Goal: Information Seeking & Learning: Learn about a topic

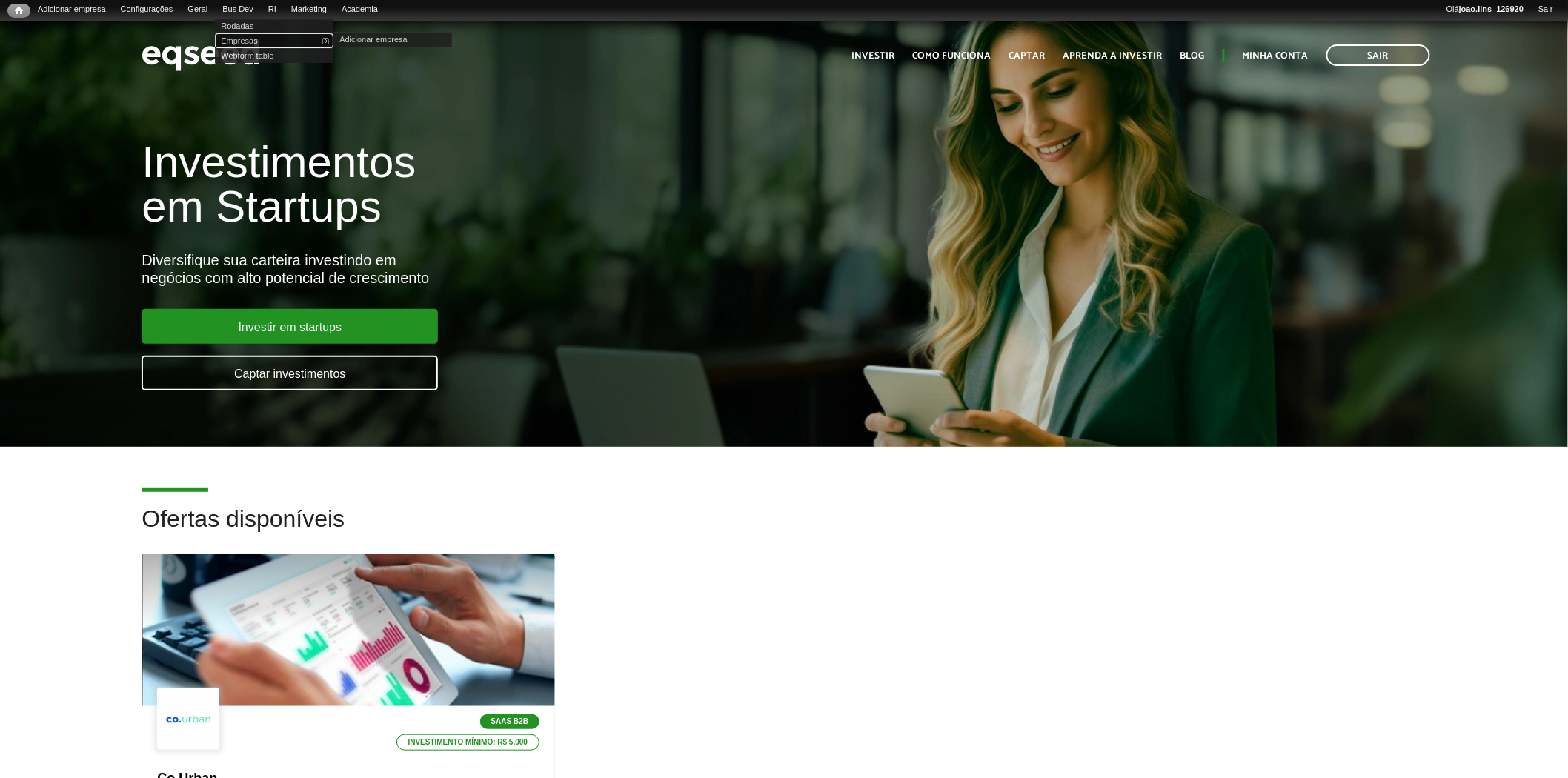
click at [261, 37] on link "Empresas" at bounding box center [274, 41] width 119 height 15
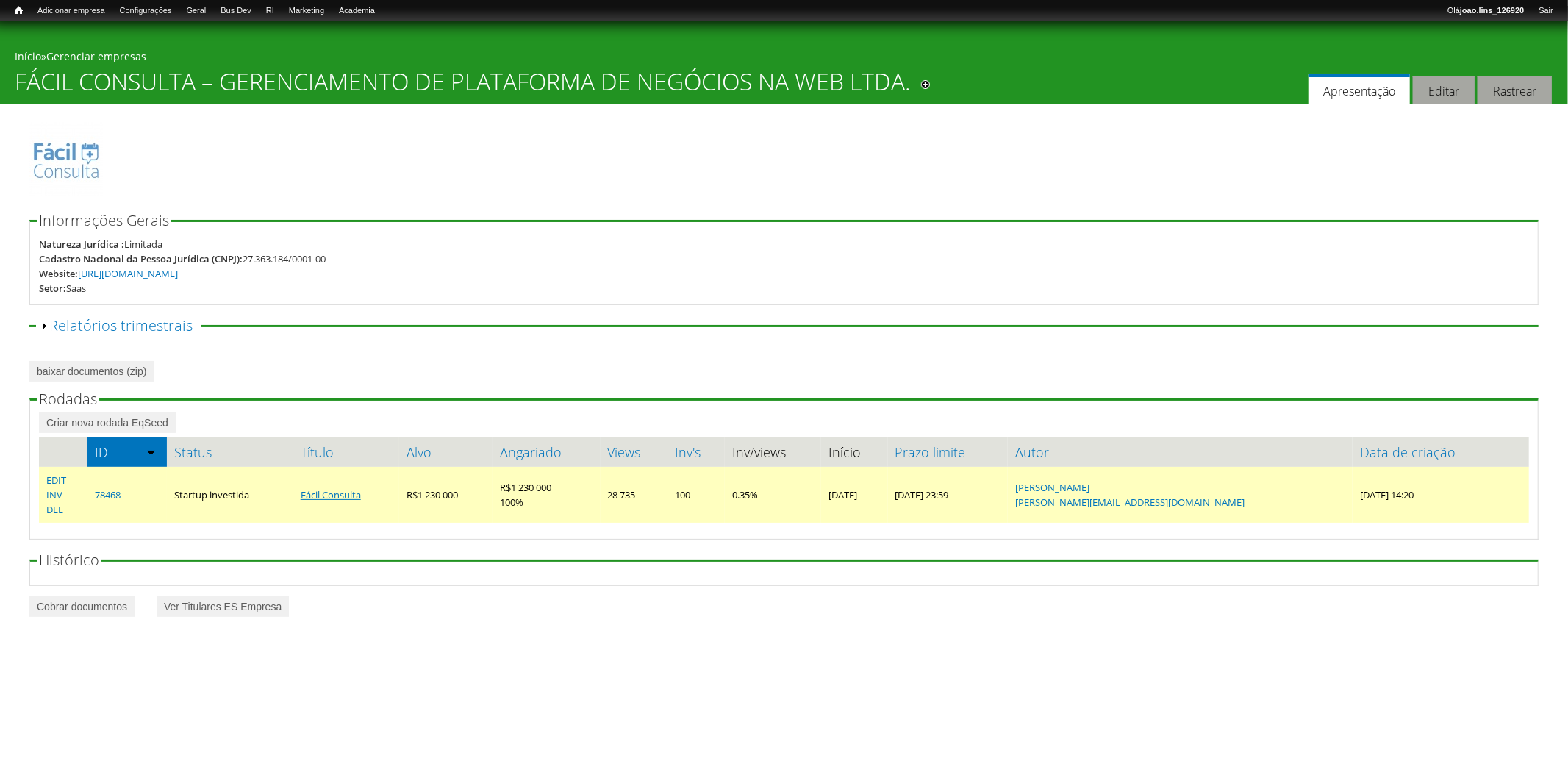
click at [355, 493] on link "Fácil Consulta" at bounding box center [331, 495] width 60 height 14
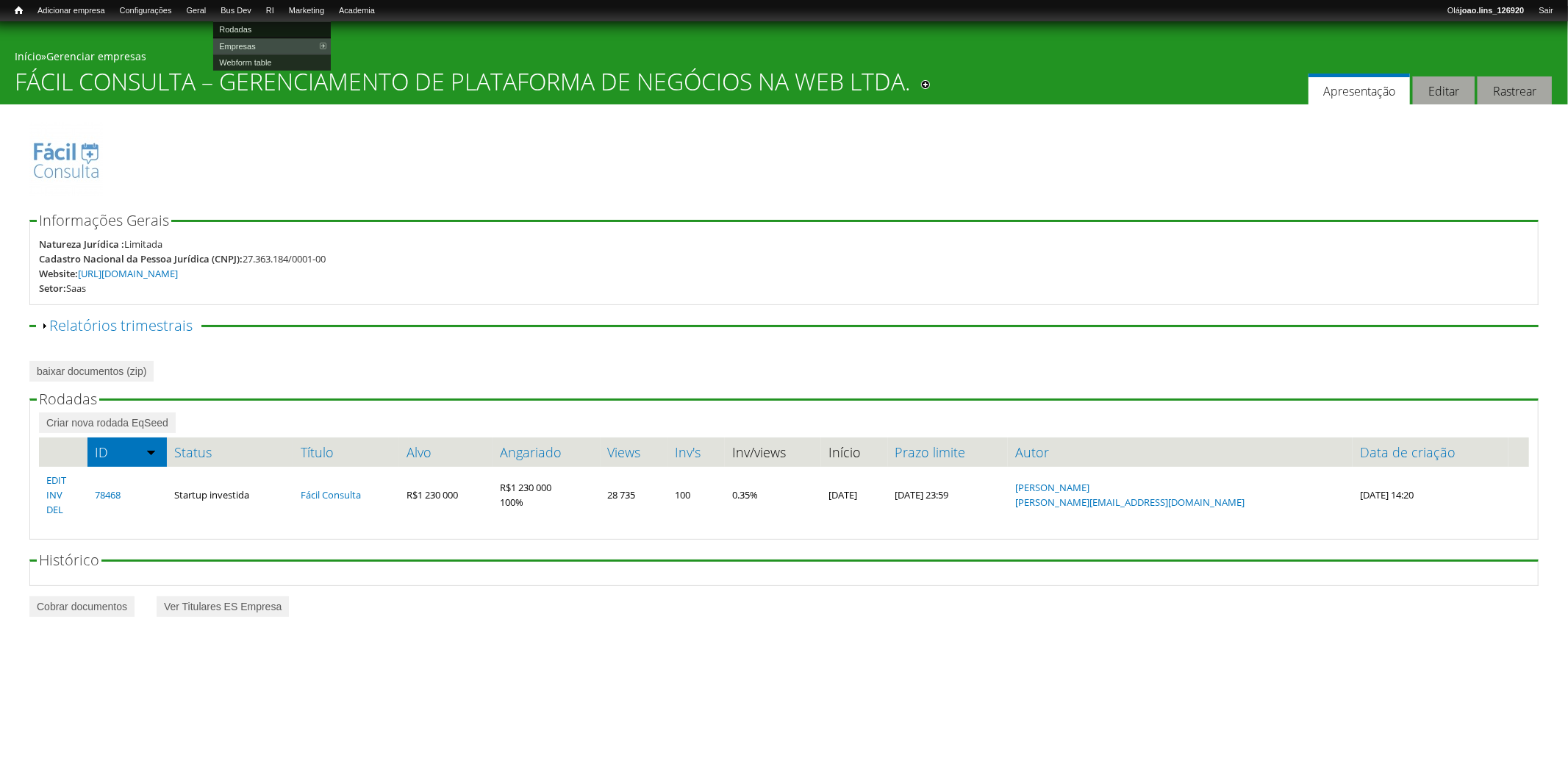
click at [259, 29] on link "Rodadas" at bounding box center [272, 29] width 118 height 17
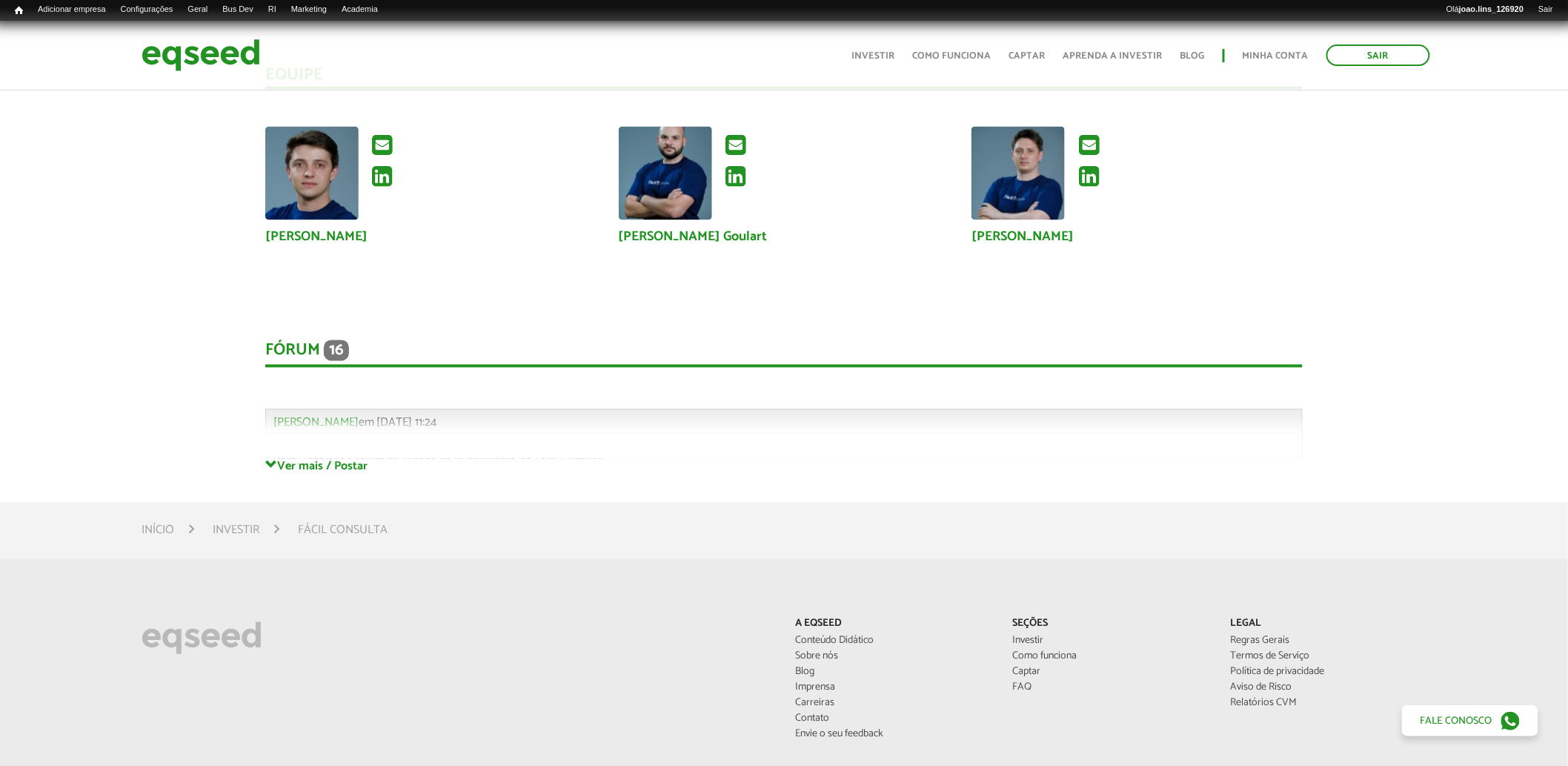
scroll to position [3623, 0]
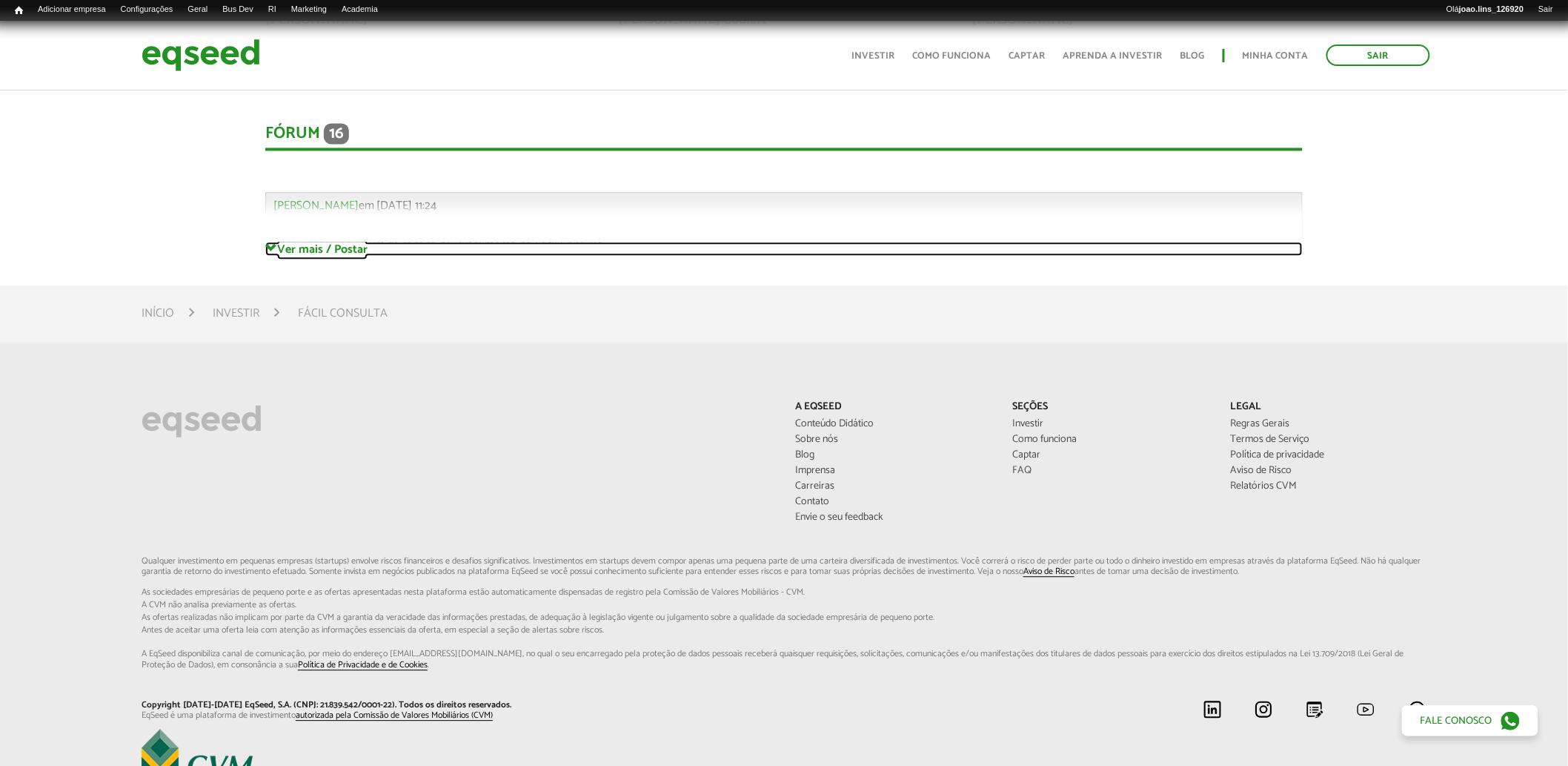
click at [314, 243] on link "Ver mais / Postar" at bounding box center [784, 249] width 1039 height 14
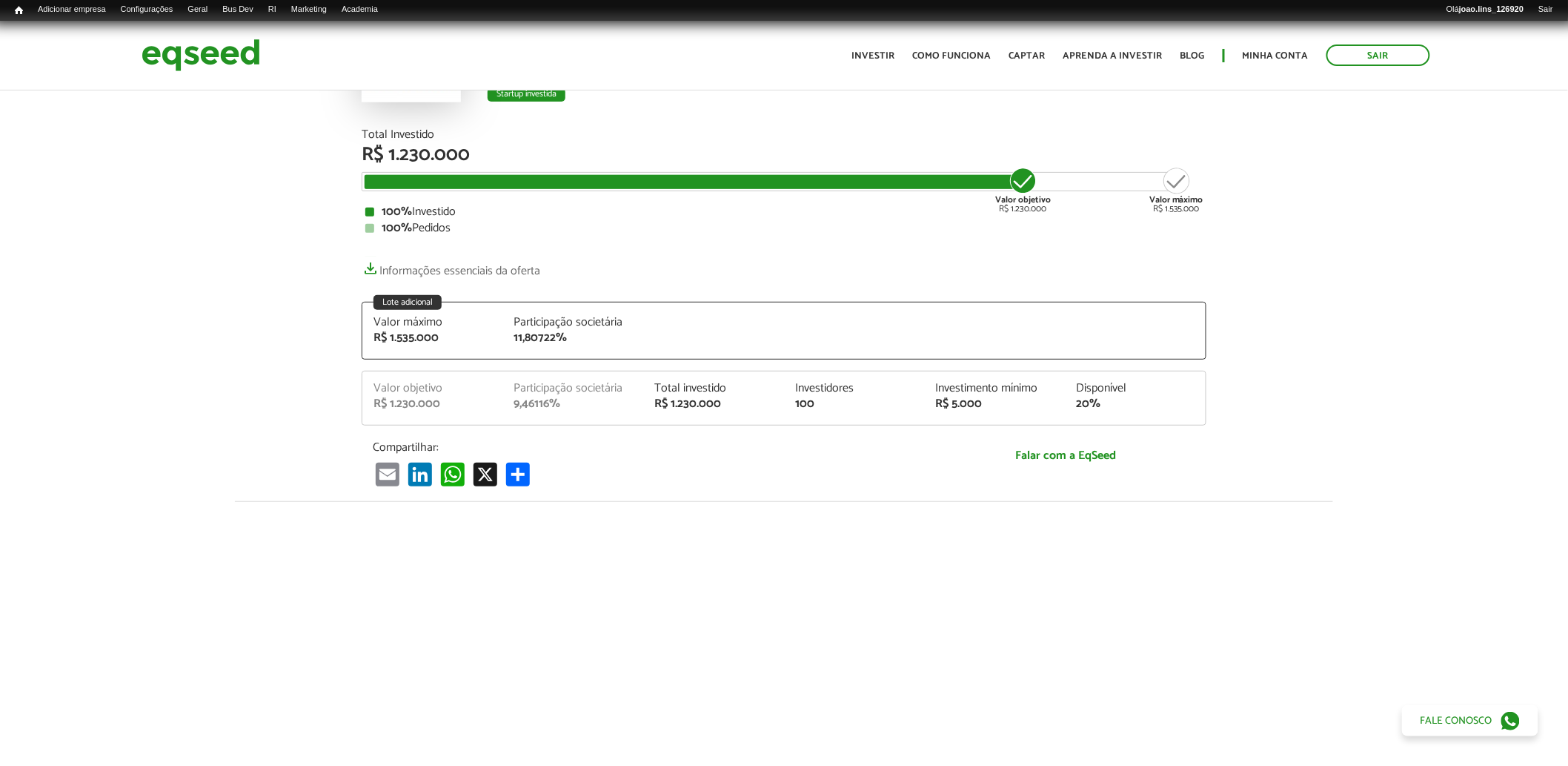
scroll to position [0, 0]
